Goal: Find contact information: Find contact information

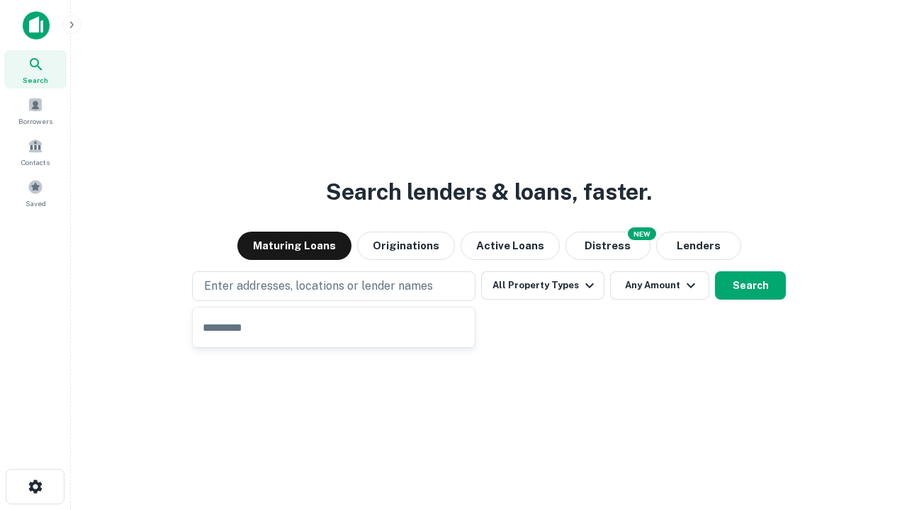
type input "**********"
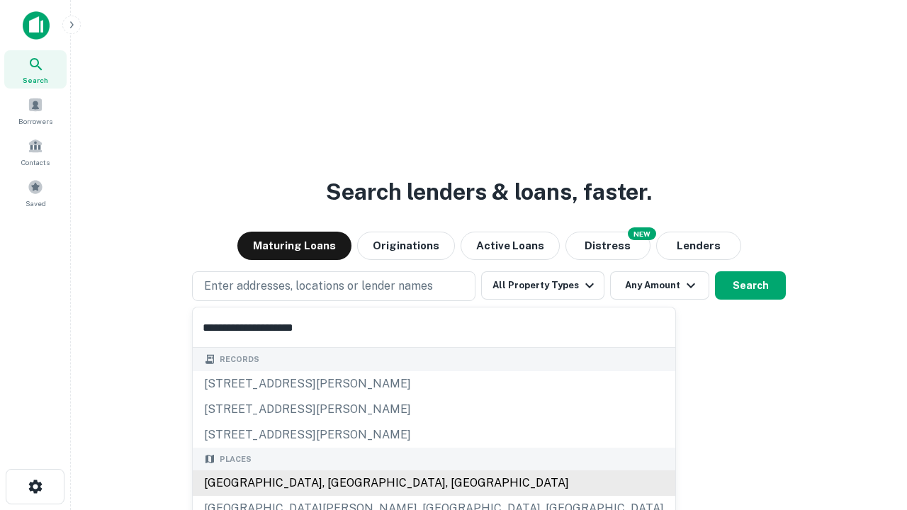
click at [339, 483] on div "Santa Monica, CA, USA" at bounding box center [434, 483] width 482 height 26
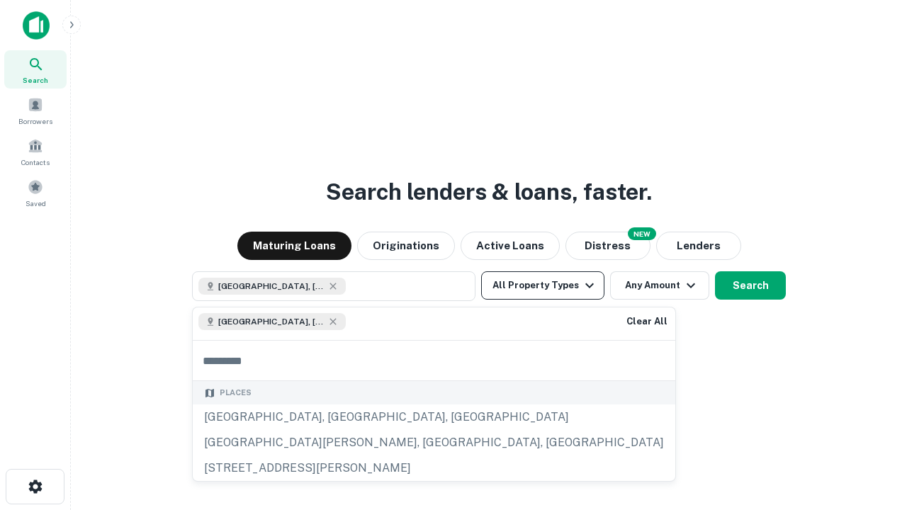
click at [543, 286] on button "All Property Types" at bounding box center [542, 285] width 123 height 28
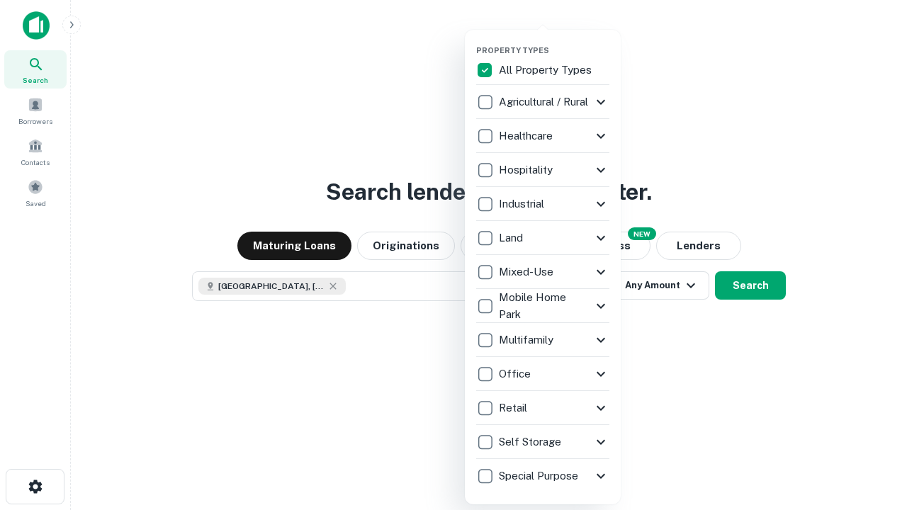
click at [554, 41] on button "button" at bounding box center [554, 41] width 156 height 1
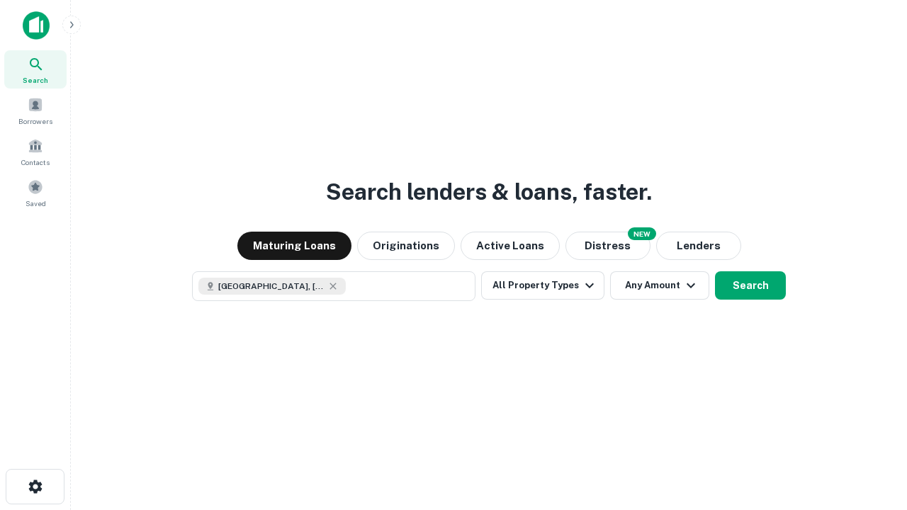
scroll to position [23, 0]
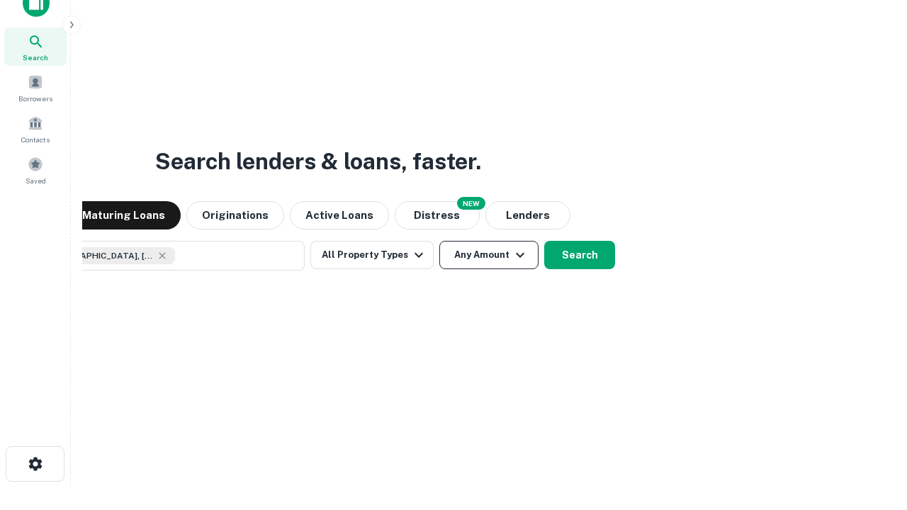
click at [439, 241] on button "Any Amount" at bounding box center [488, 255] width 99 height 28
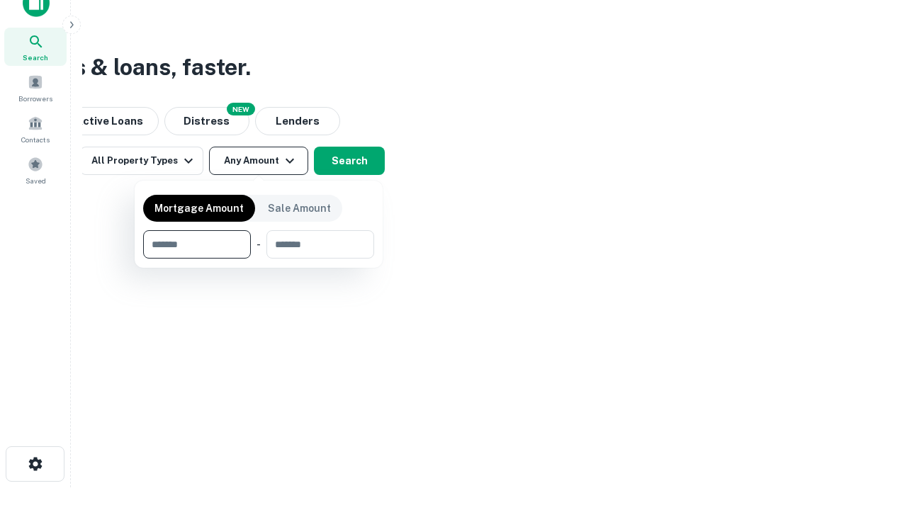
type input "*******"
click at [259, 259] on button "button" at bounding box center [258, 259] width 231 height 1
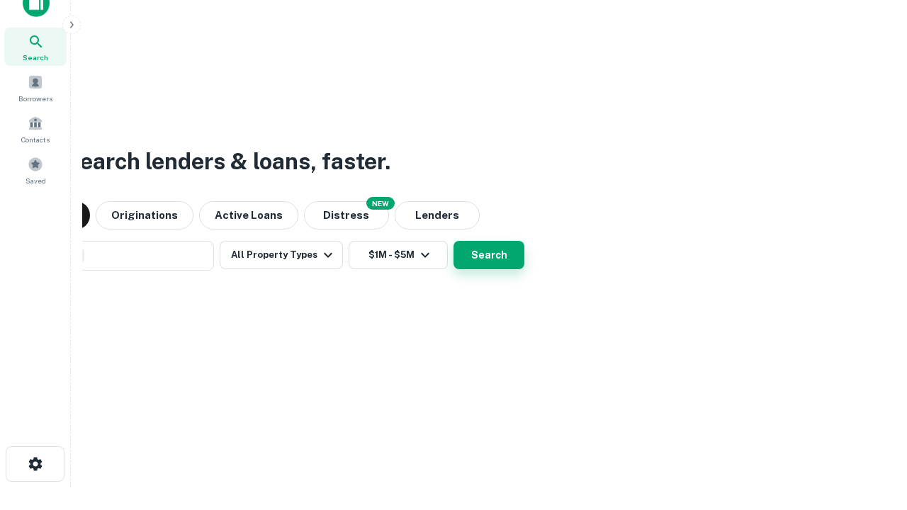
click at [453, 241] on button "Search" at bounding box center [488, 255] width 71 height 28
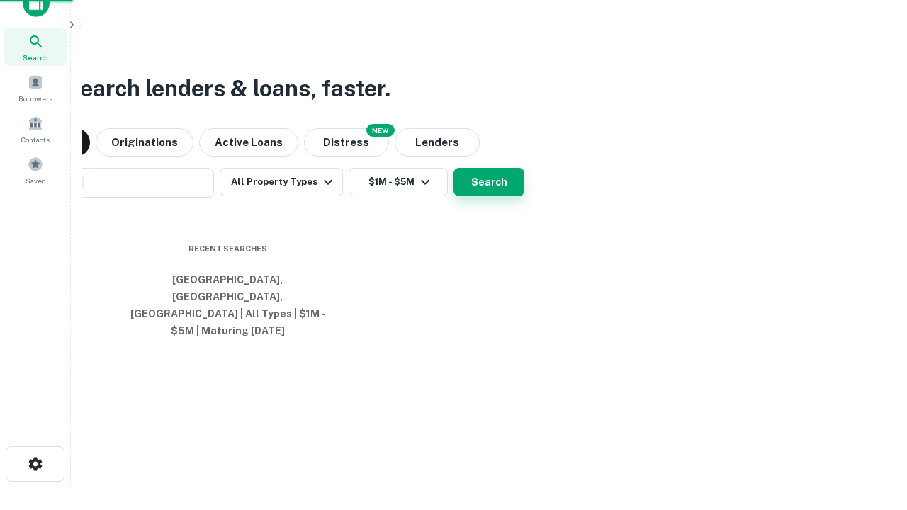
scroll to position [46, 401]
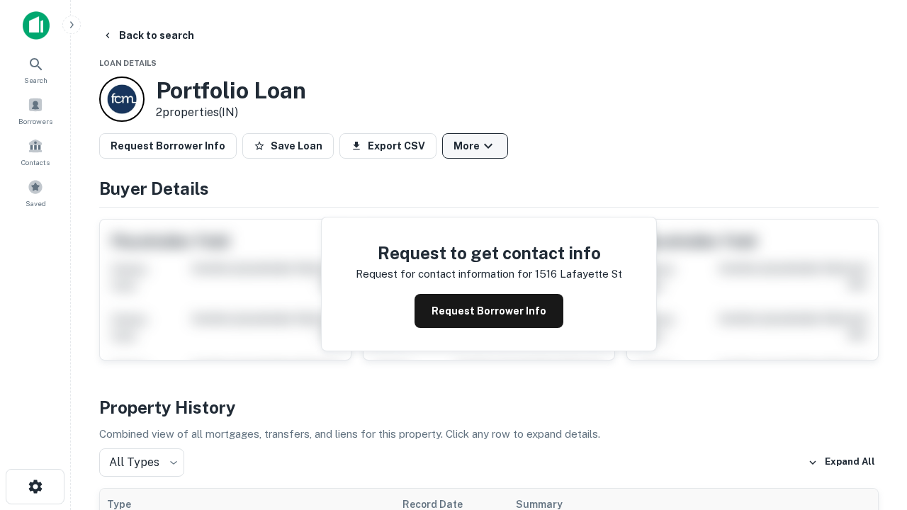
click at [475, 146] on button "More" at bounding box center [475, 146] width 66 height 26
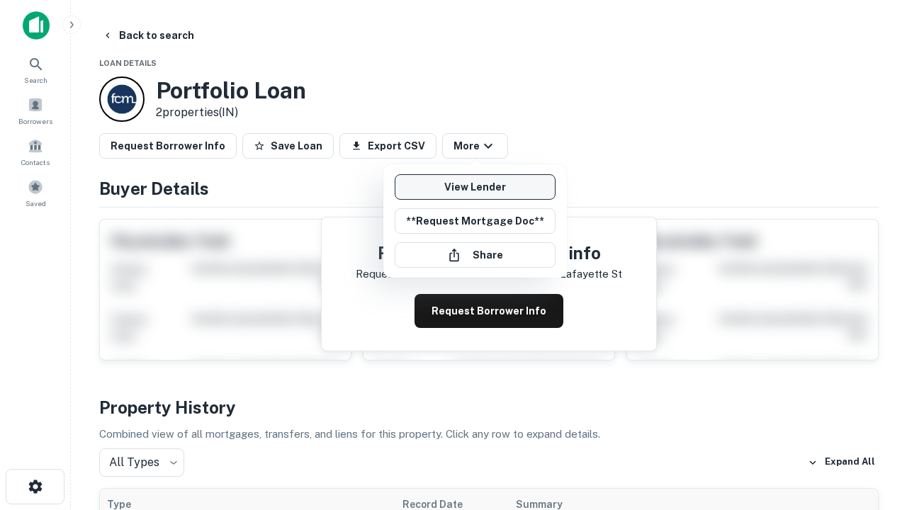
click at [475, 187] on link "View Lender" at bounding box center [475, 187] width 161 height 26
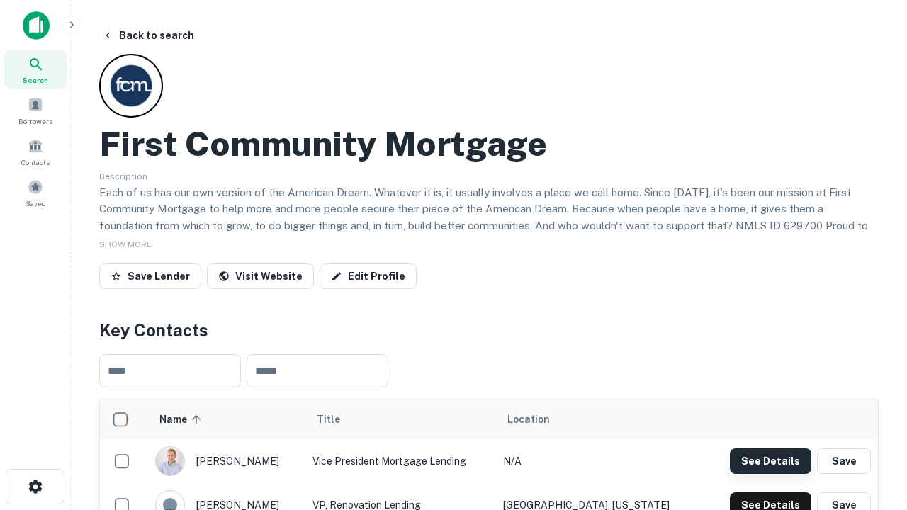
click at [770, 461] on button "See Details" at bounding box center [770, 461] width 81 height 26
click at [35, 487] on icon "button" at bounding box center [35, 486] width 17 height 17
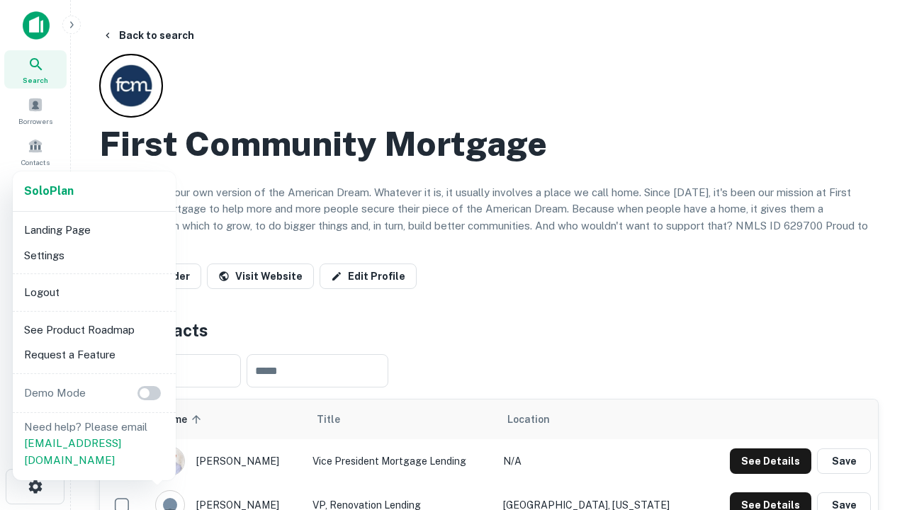
click at [94, 292] on li "Logout" at bounding box center [94, 293] width 152 height 26
